Goal: Task Accomplishment & Management: Use online tool/utility

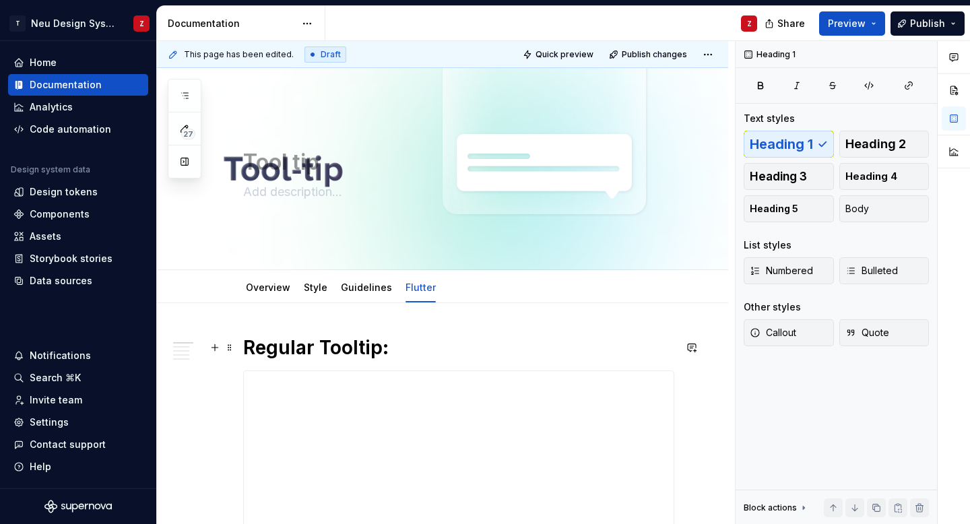
click at [426, 351] on h1 "Regular Tooltip:" at bounding box center [458, 347] width 431 height 24
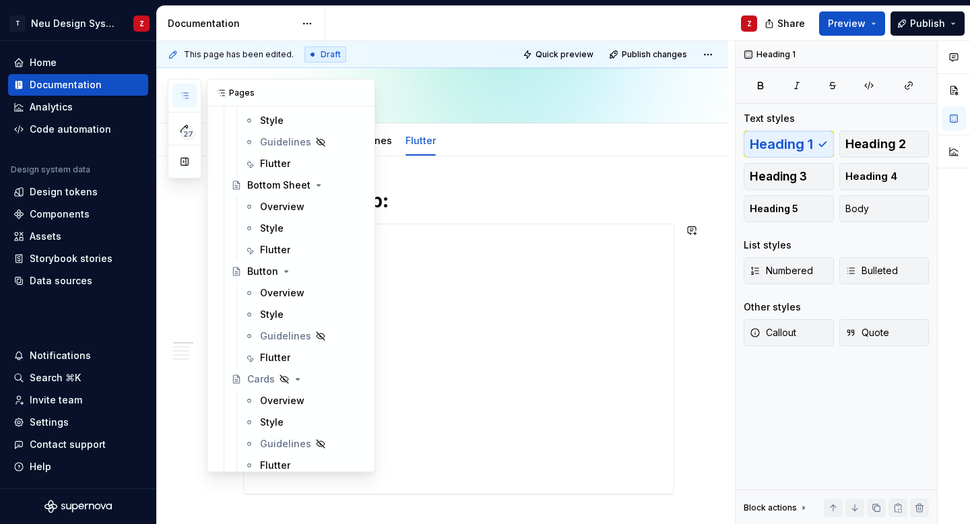
scroll to position [679, 0]
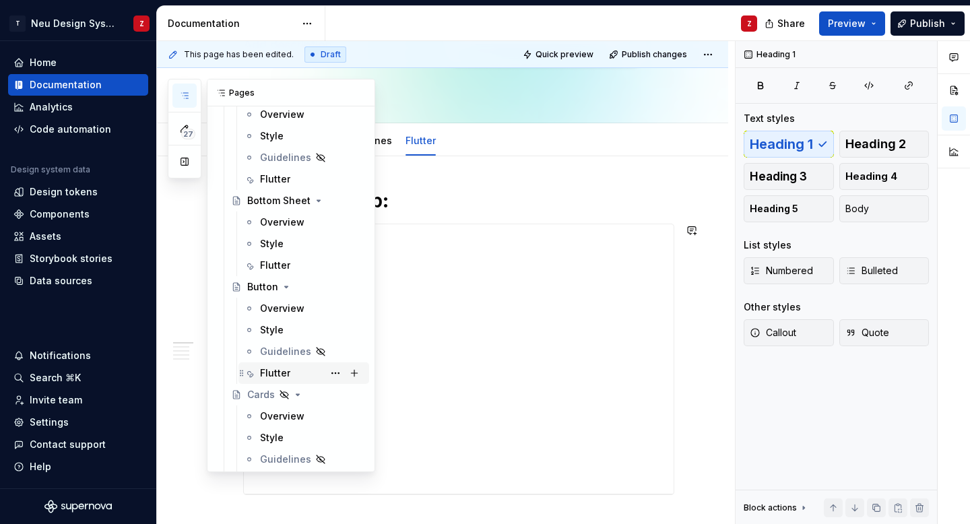
click at [302, 371] on div "Flutter" at bounding box center [312, 373] width 104 height 19
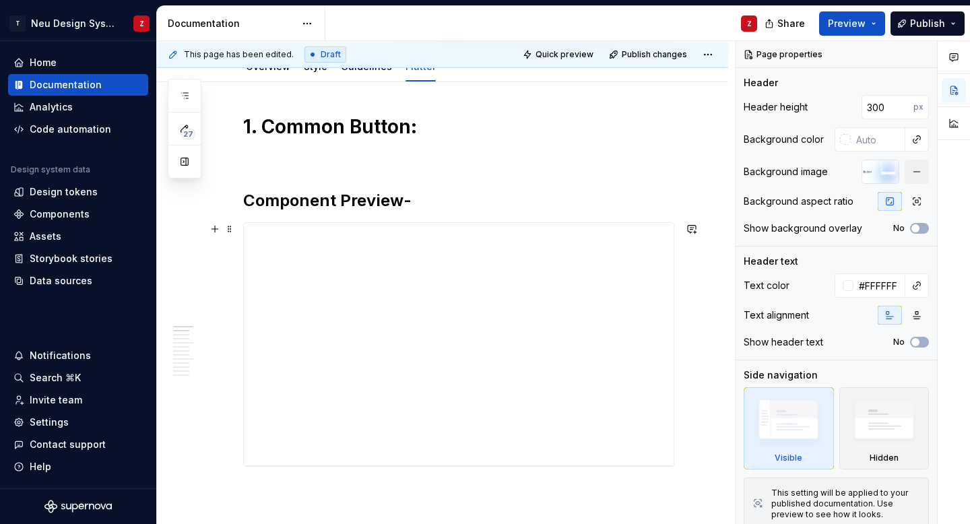
scroll to position [239, 0]
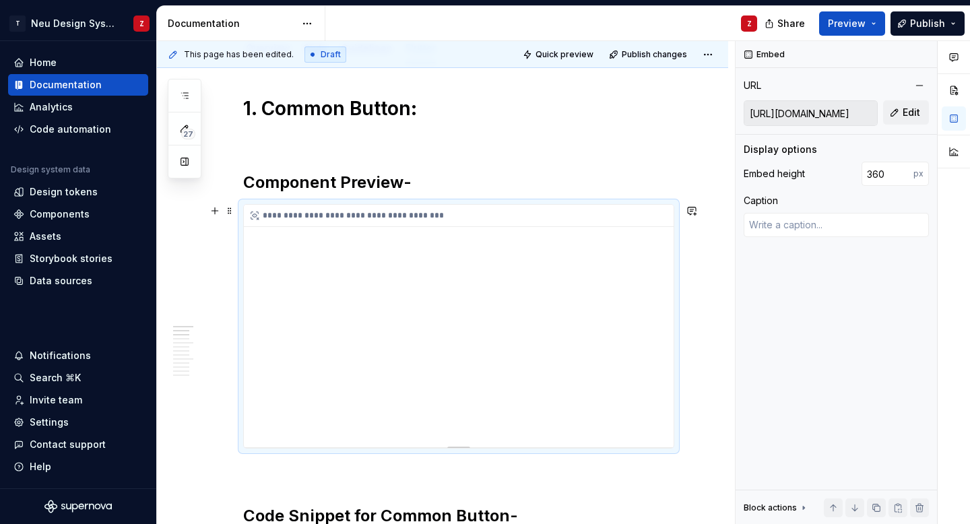
click at [622, 213] on div "**********" at bounding box center [462, 216] width 437 height 22
click at [906, 104] on button "Edit" at bounding box center [906, 112] width 46 height 24
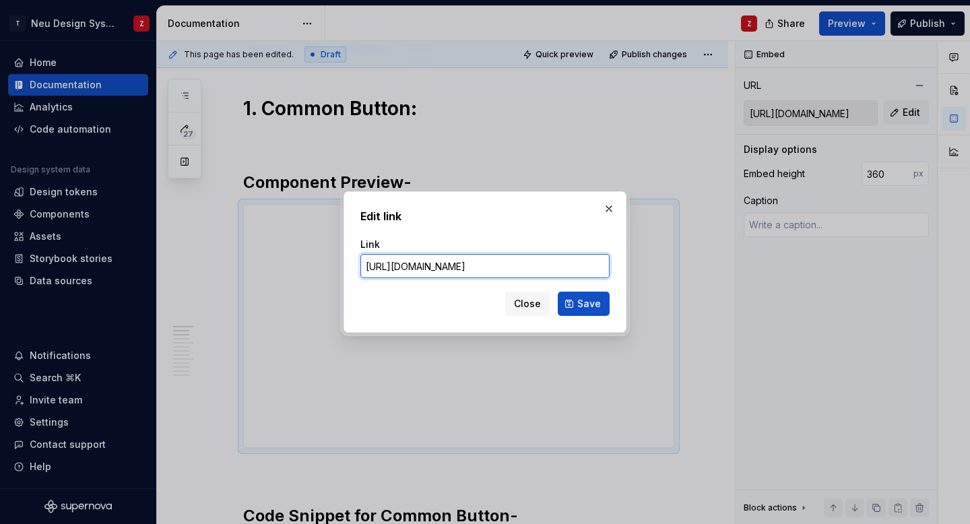
scroll to position [0, 0]
click at [544, 263] on input "[URL][DOMAIN_NAME]" at bounding box center [484, 266] width 249 height 24
click at [558, 265] on input "[URL][DOMAIN_NAME]" at bounding box center [484, 266] width 249 height 24
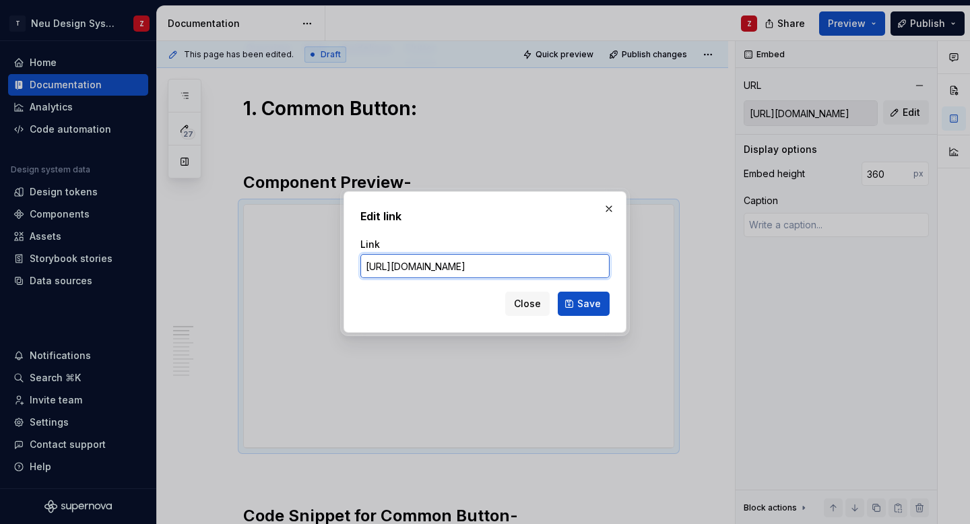
click at [558, 265] on input "[URL][DOMAIN_NAME]" at bounding box center [484, 266] width 249 height 24
click at [566, 265] on input "[URL][DOMAIN_NAME]" at bounding box center [484, 266] width 249 height 24
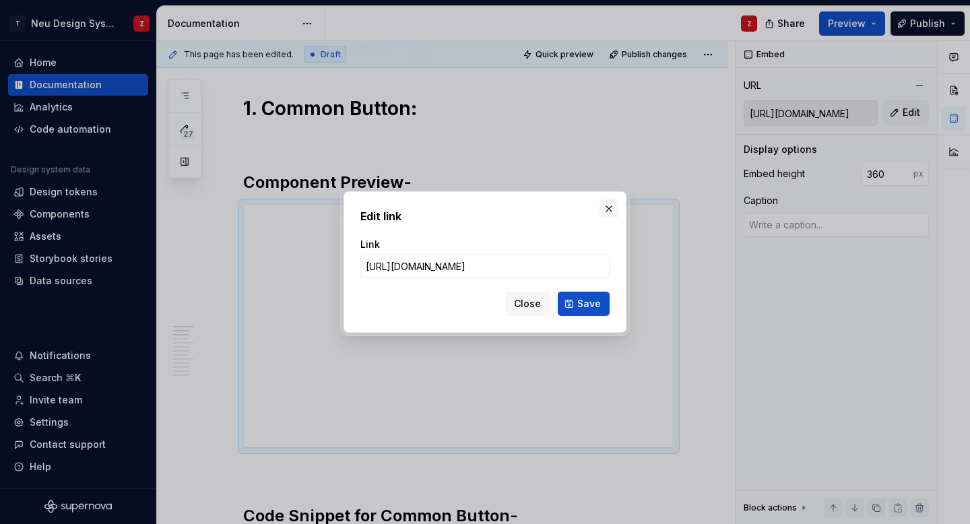
click at [609, 210] on button "button" at bounding box center [609, 208] width 19 height 19
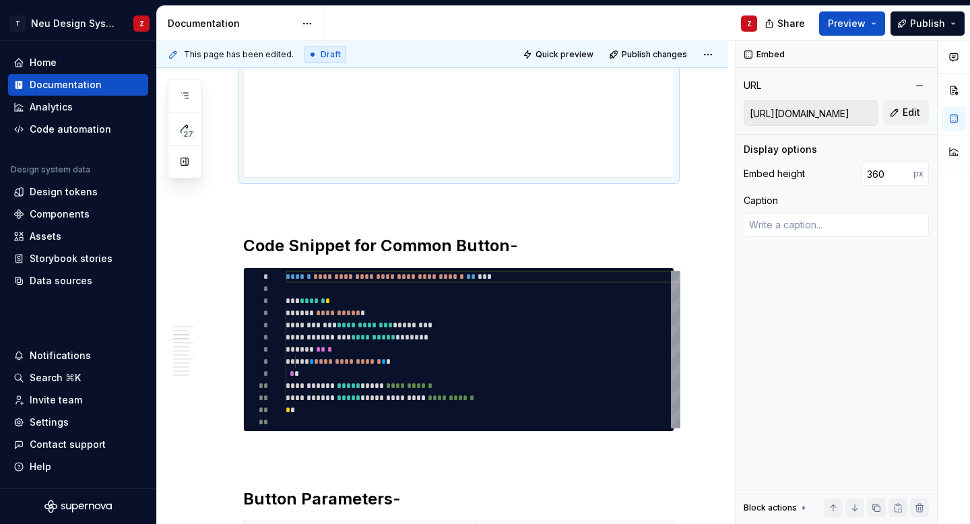
scroll to position [530, 0]
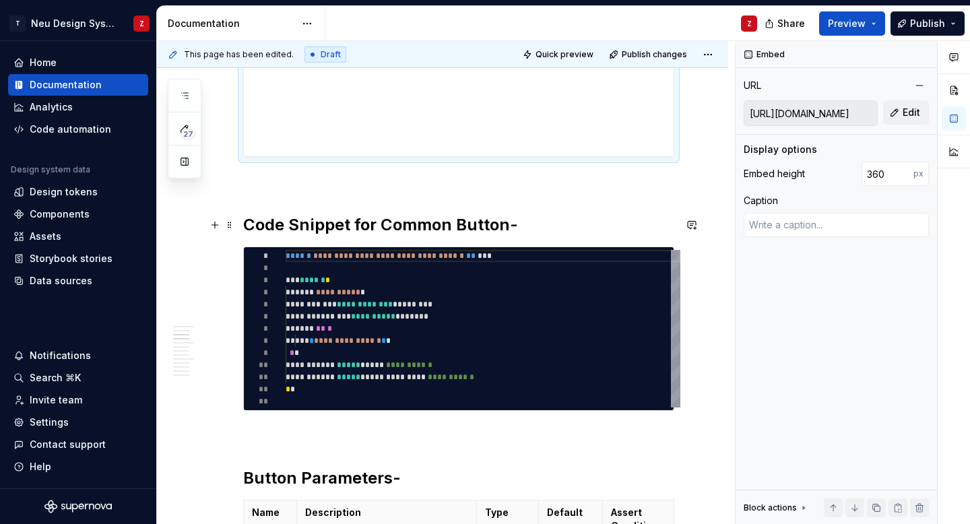
click at [503, 220] on strong "Code Snippet for Common Button-" at bounding box center [380, 225] width 275 height 20
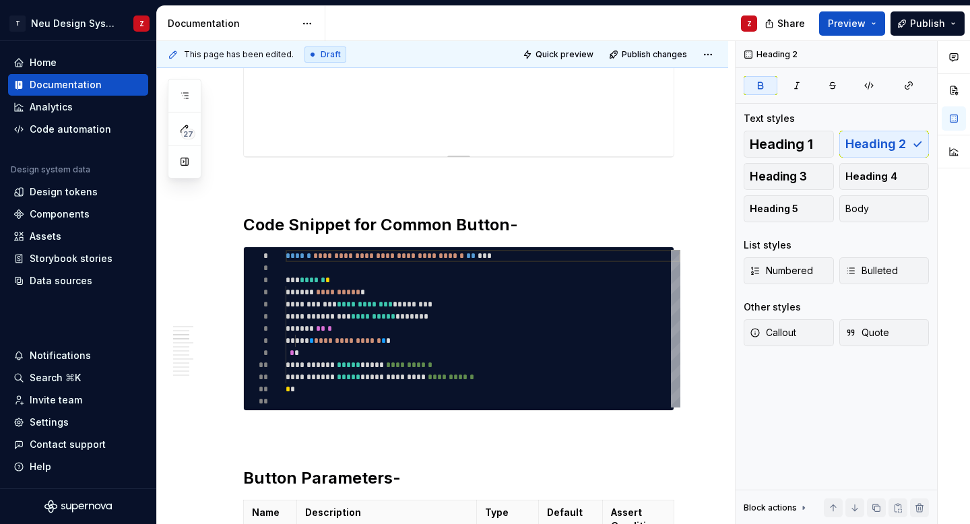
type textarea "*"
